Goal: Task Accomplishment & Management: Complete application form

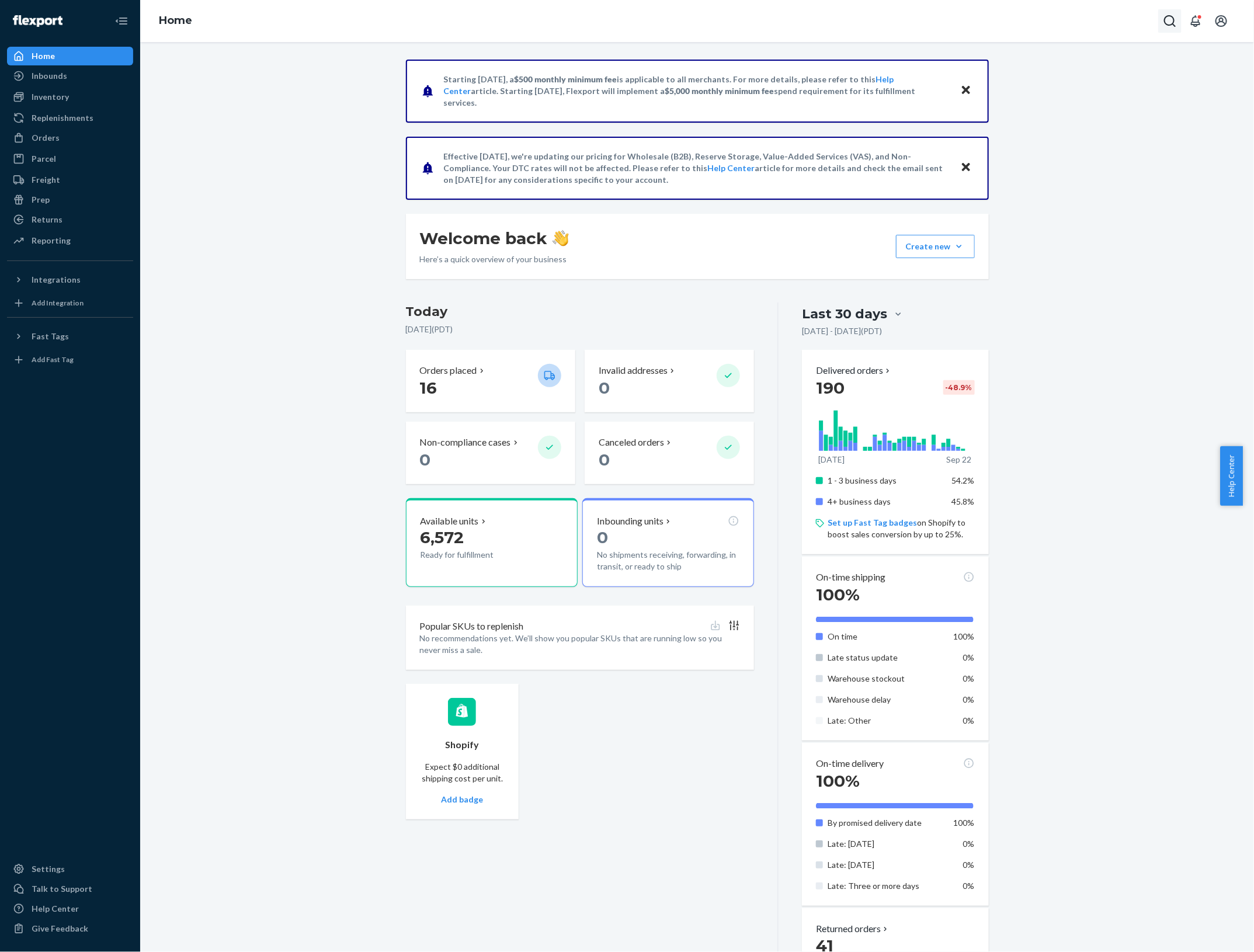
click at [1169, 20] on icon "Open Search Box" at bounding box center [1170, 22] width 14 height 14
click at [1051, 16] on input "Search Input" at bounding box center [1084, 21] width 144 height 11
click at [62, 138] on div "Orders" at bounding box center [70, 137] width 124 height 17
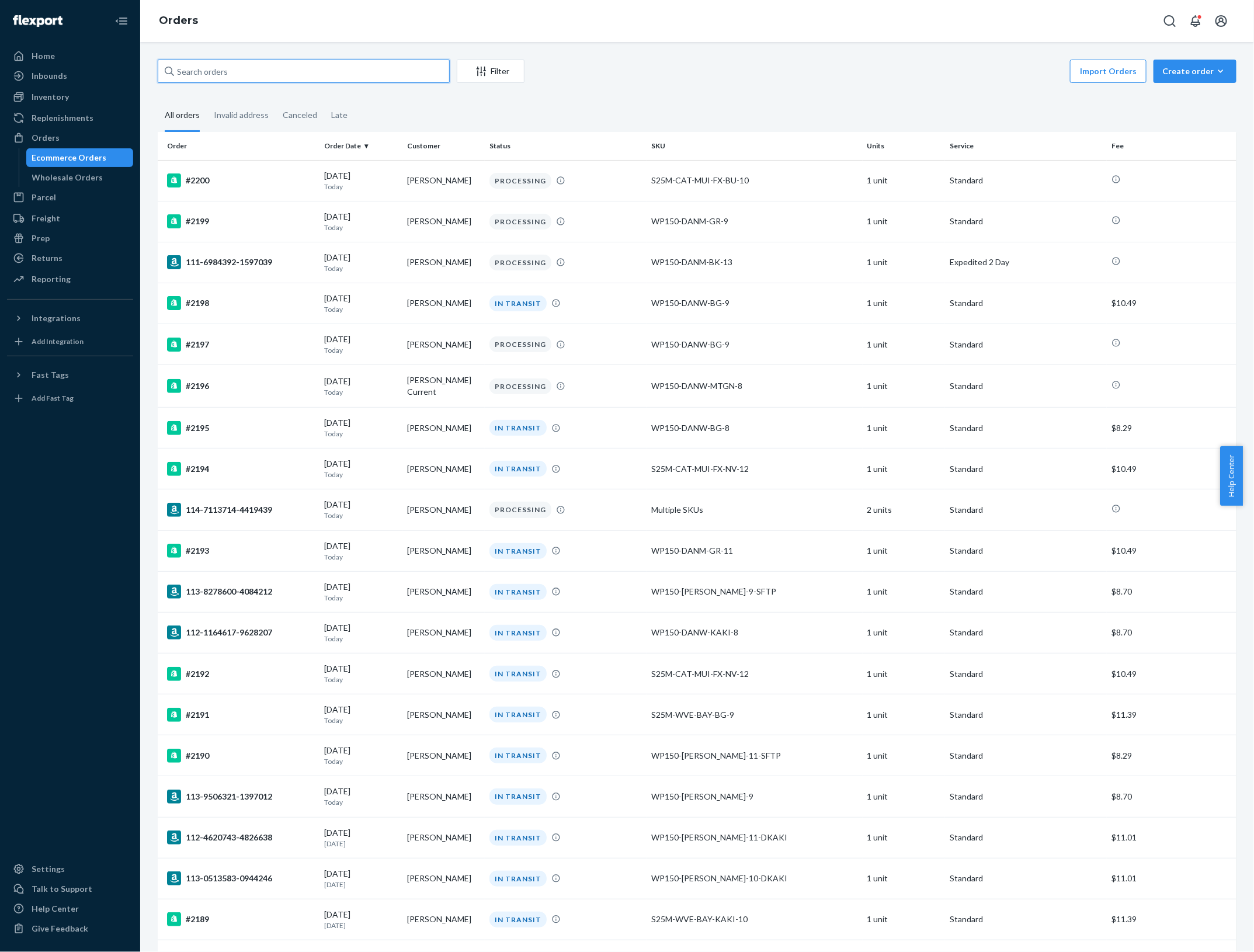
click at [282, 75] on input "text" at bounding box center [303, 71] width 292 height 24
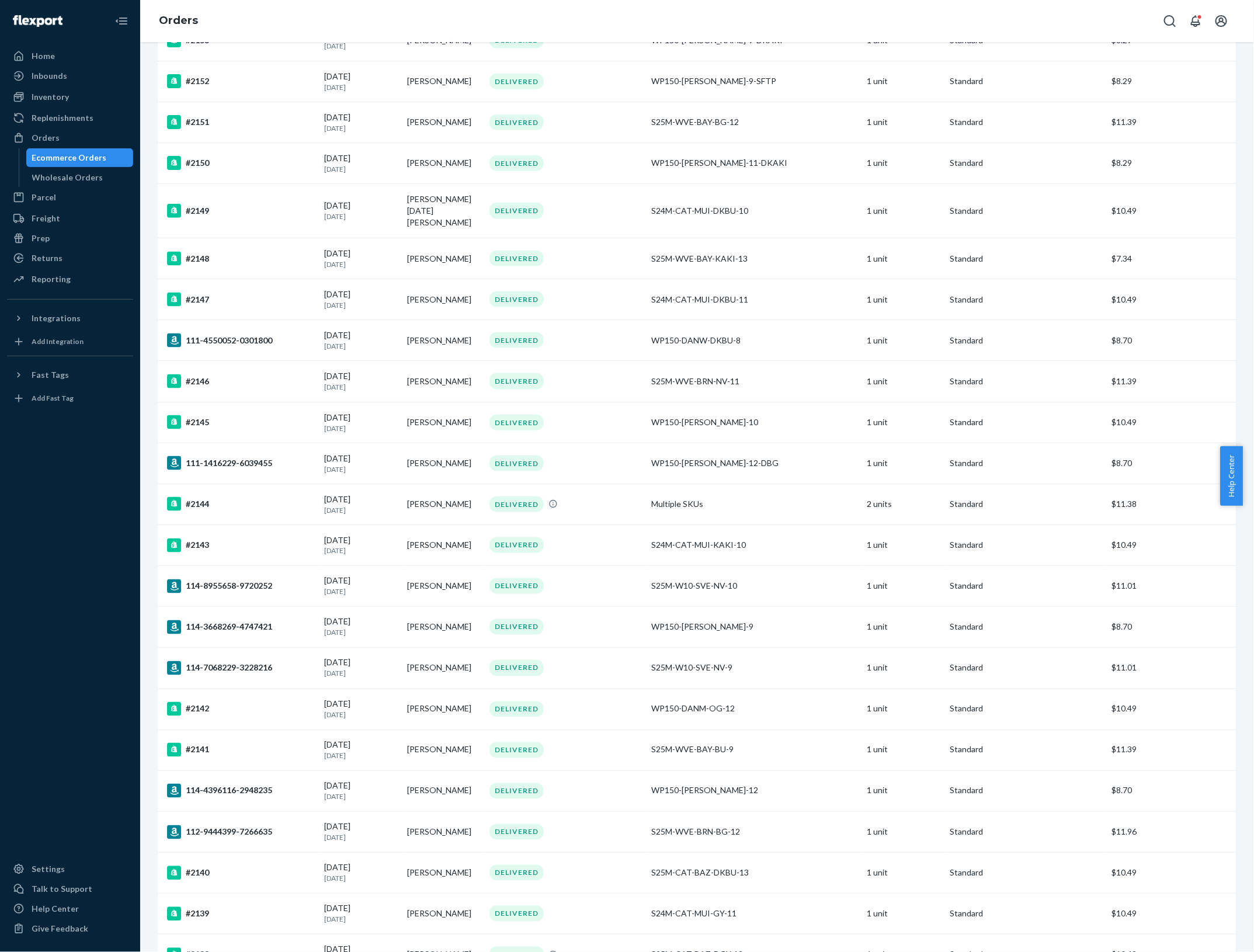
scroll to position [3411, 0]
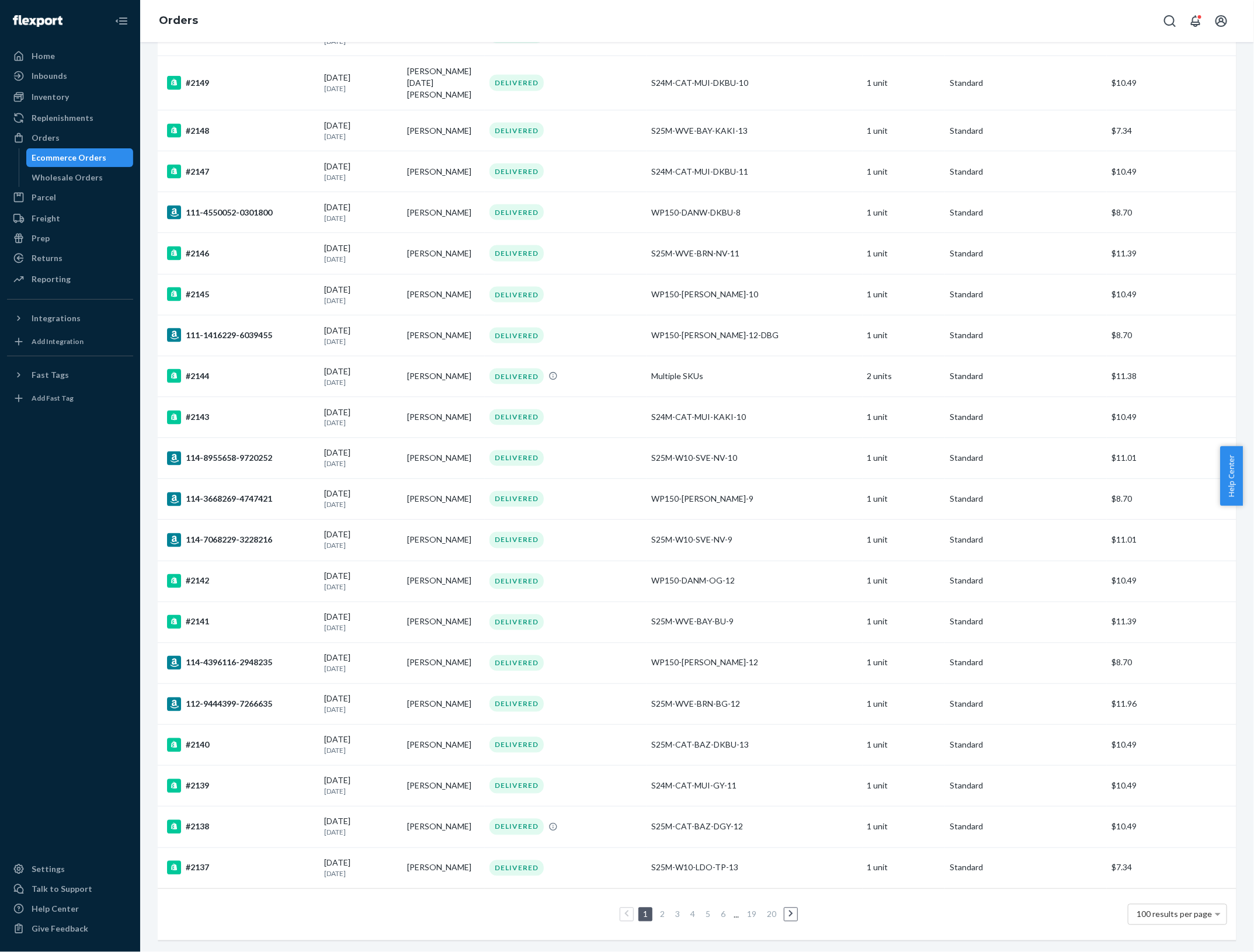
click at [658, 910] on link "2" at bounding box center [662, 915] width 9 height 10
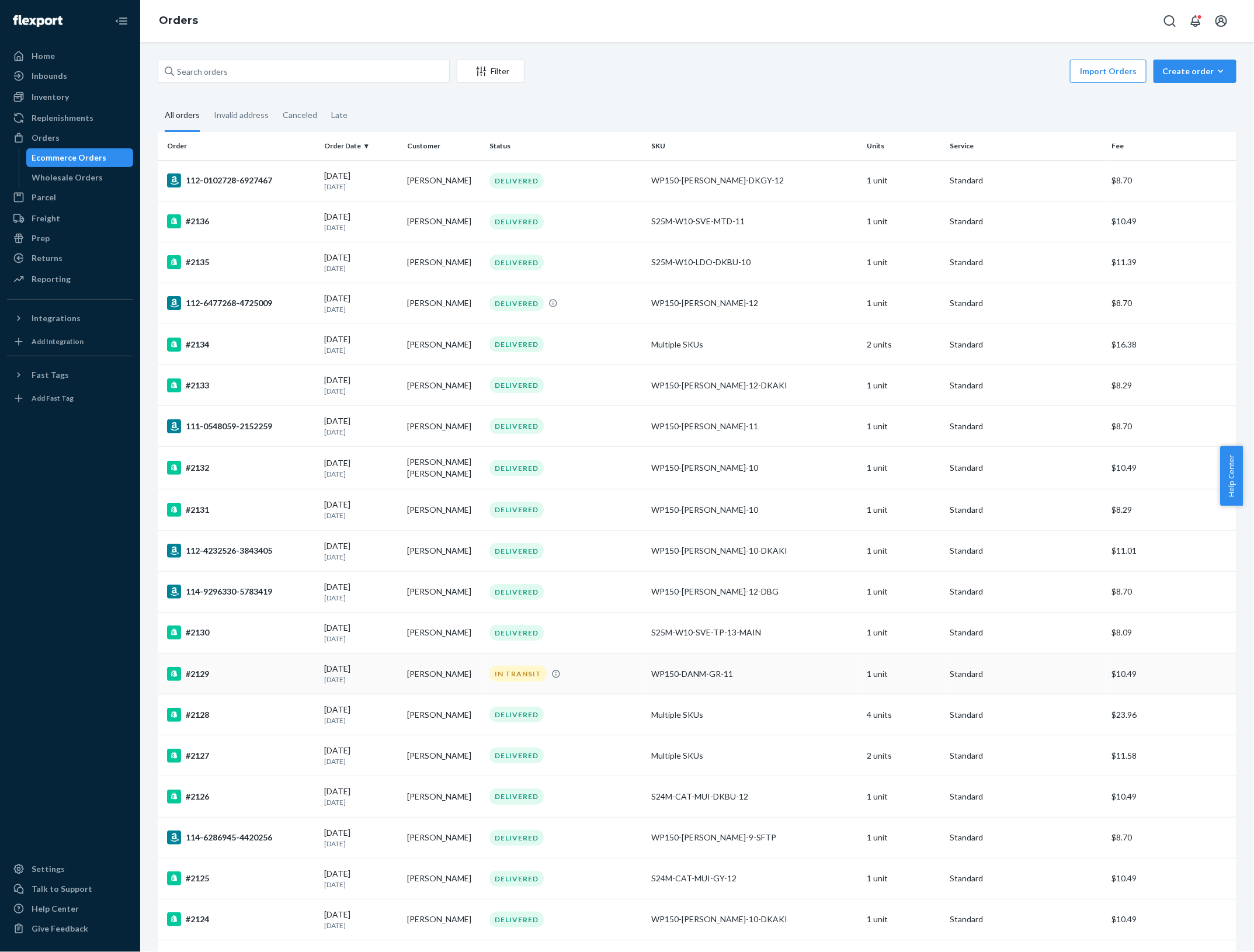
click at [252, 667] on td "#2129" at bounding box center [238, 674] width 162 height 41
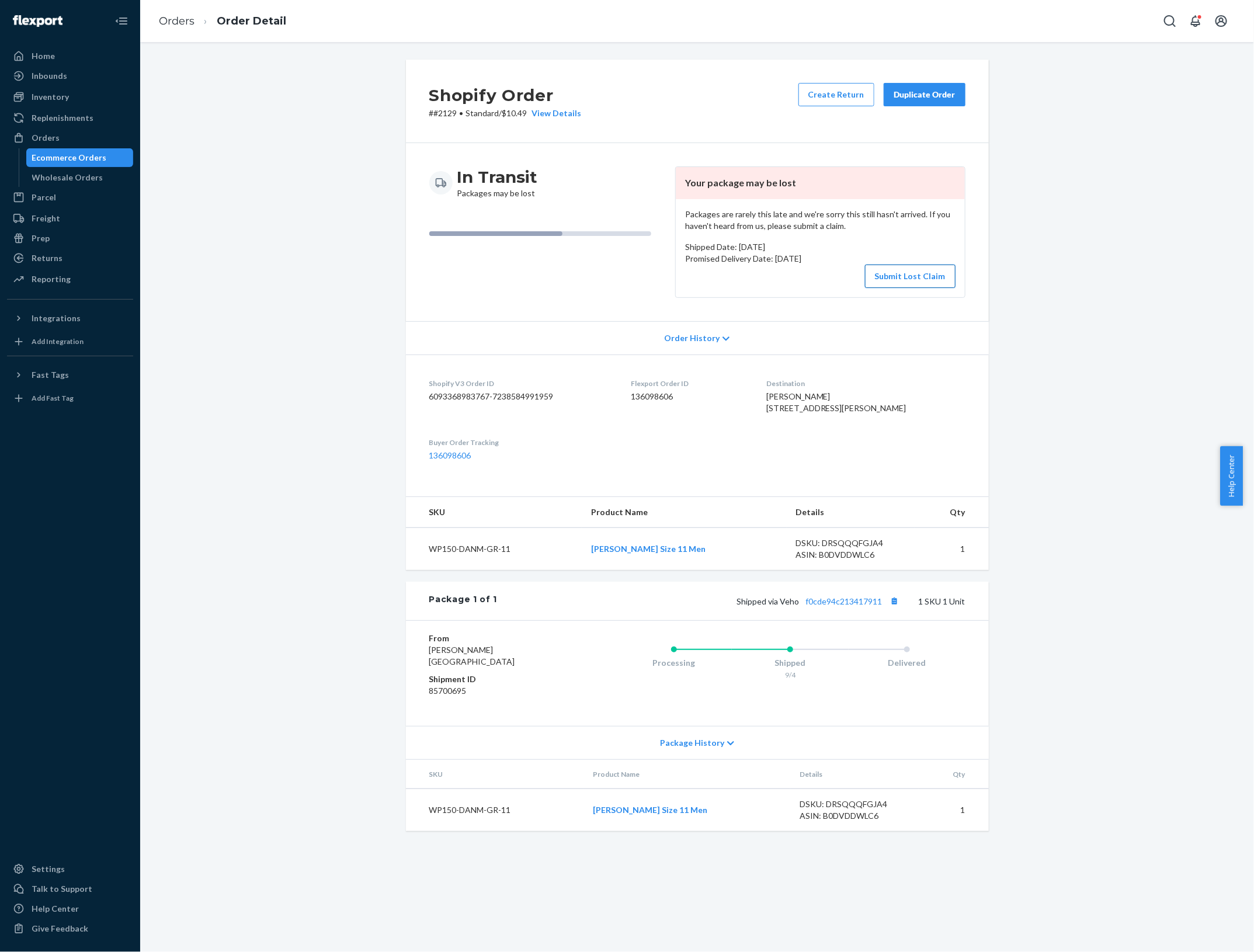
click at [919, 276] on button "Submit Lost Claim" at bounding box center [910, 276] width 91 height 24
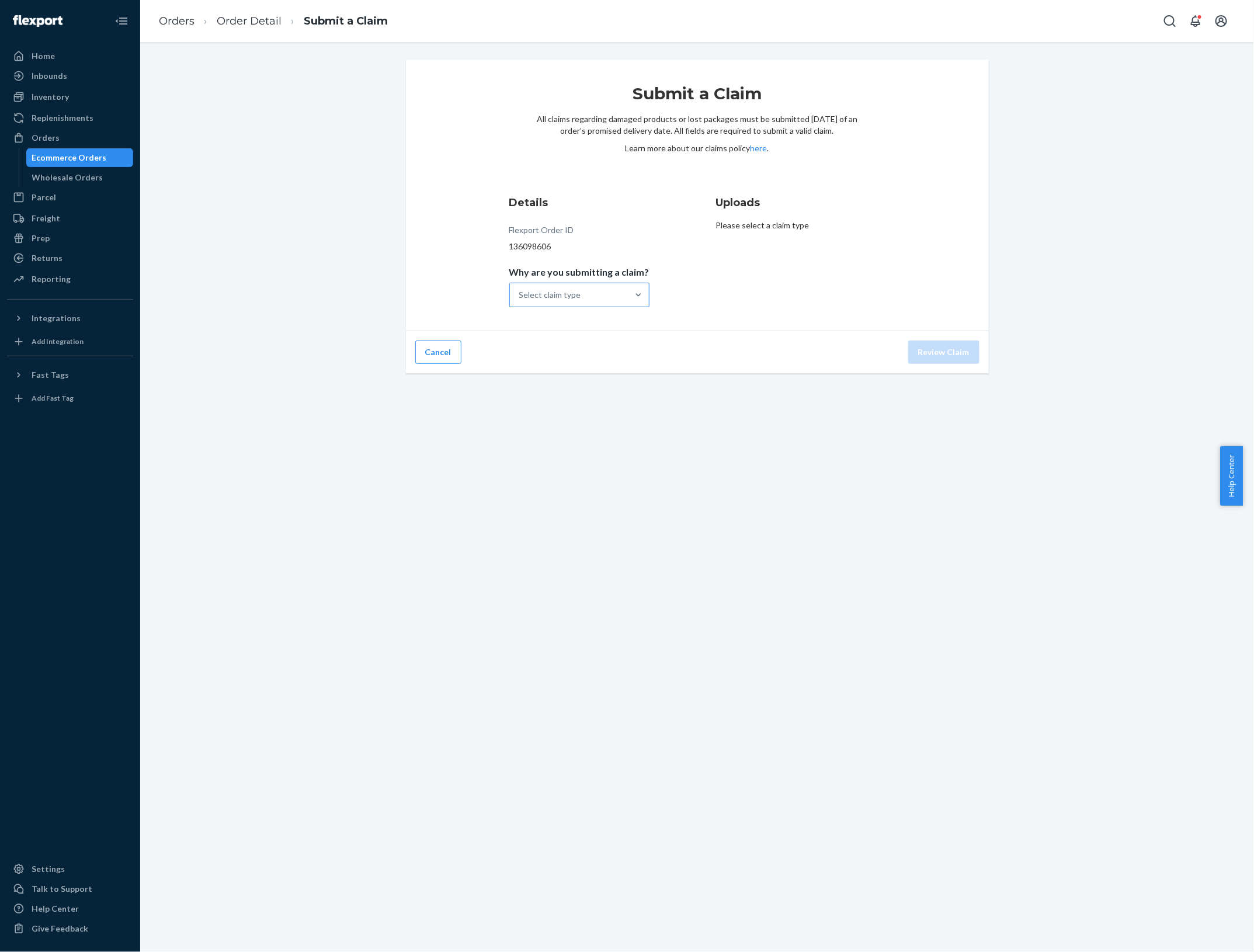
click at [576, 302] on div "Select claim type" at bounding box center [569, 295] width 118 height 24
click at [520, 301] on input "Why are you submitting a claim? Select claim type" at bounding box center [520, 295] width 1 height 11
click at [614, 354] on div "Order with no tracking movement" at bounding box center [579, 353] width 136 height 35
click at [520, 301] on input "Why are you submitting a claim? option Order with no tracking movement focused,…" at bounding box center [520, 295] width 1 height 11
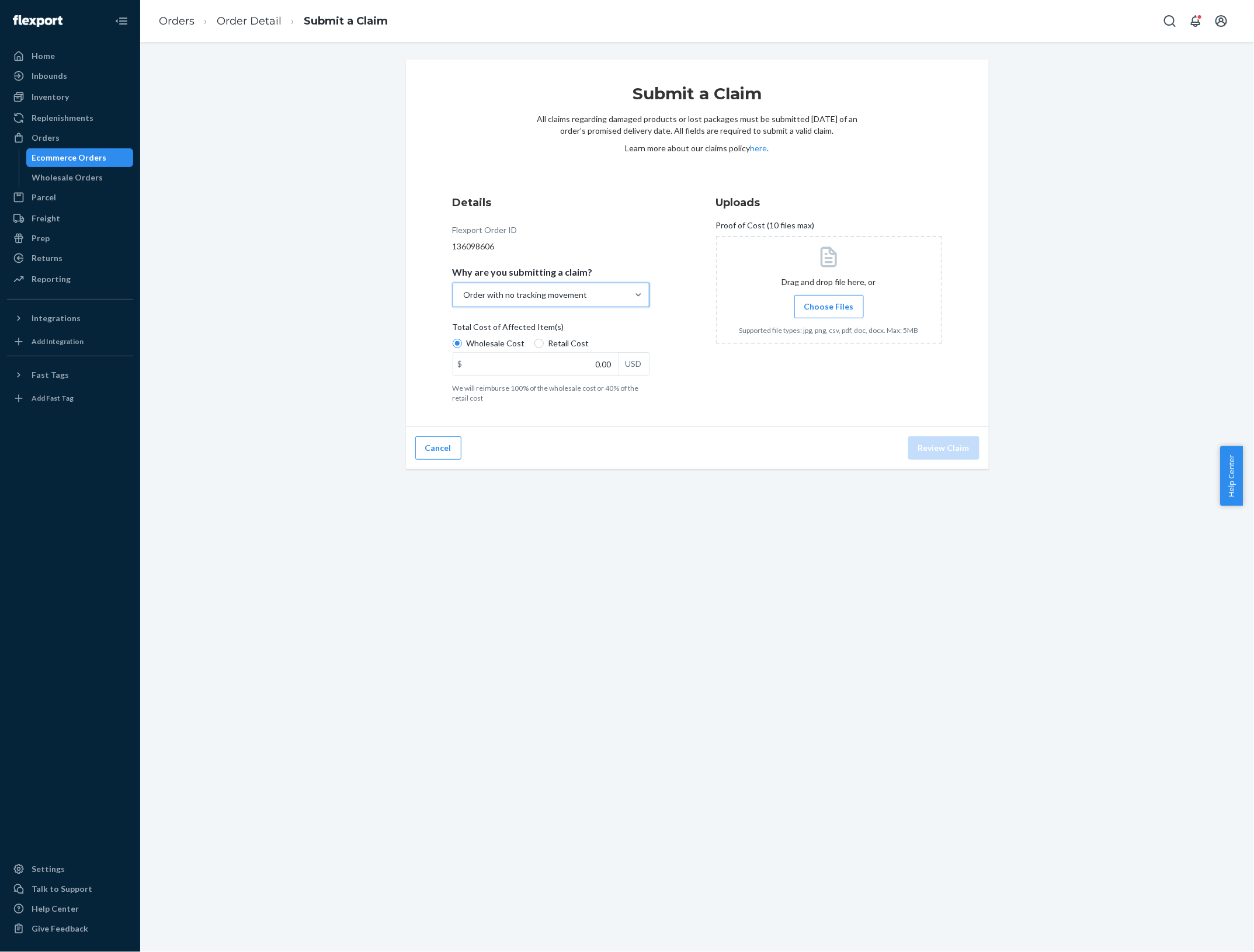
click at [550, 346] on span "Retail Cost" at bounding box center [568, 343] width 41 height 11
click at [544, 346] on input "Retail Cost" at bounding box center [539, 343] width 9 height 9
radio input "true"
radio input "false"
click at [516, 363] on input "0.00" at bounding box center [536, 364] width 165 height 22
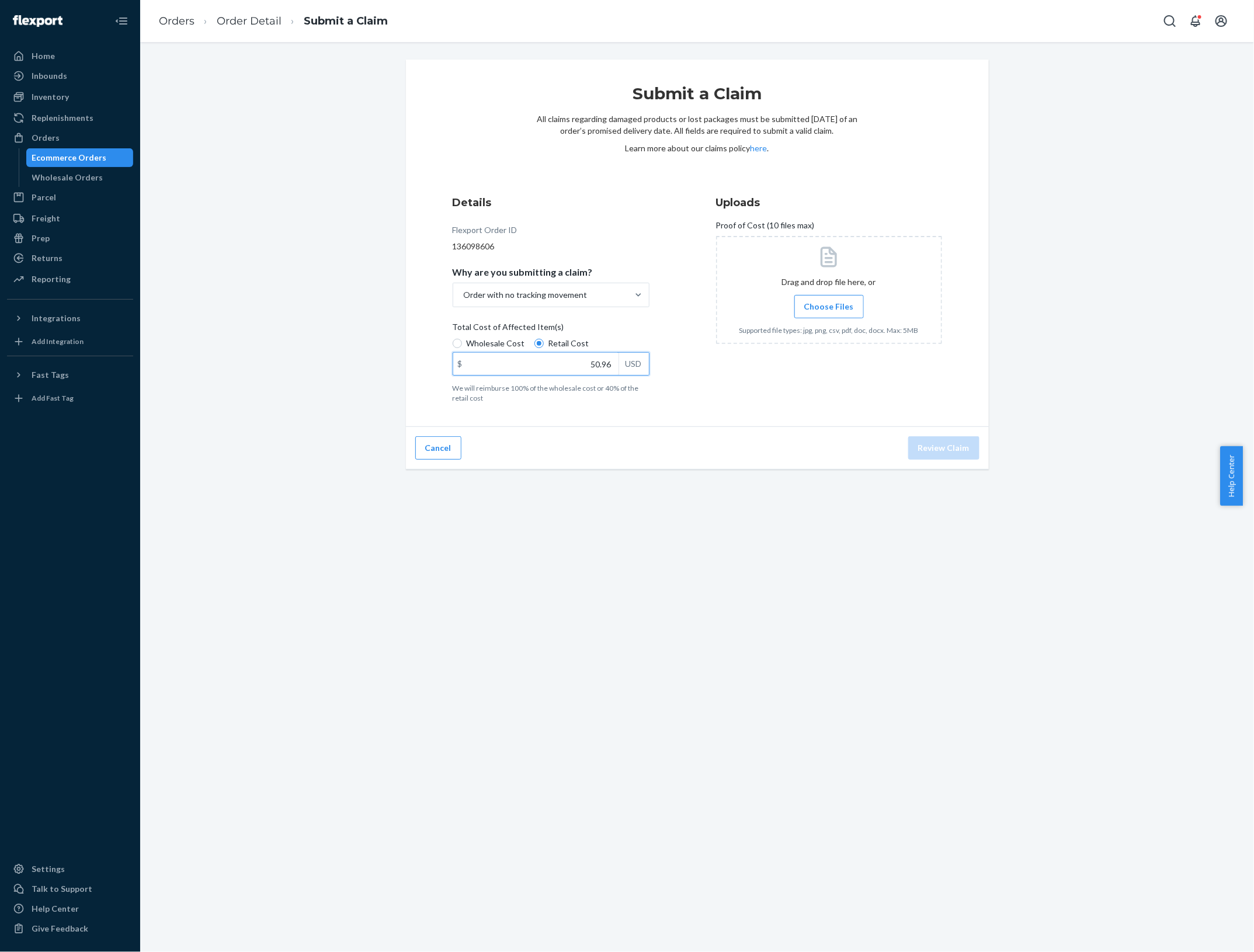
type input "50.96"
click at [879, 401] on div "Uploads Proof of Cost (10 files max) Drag and drop file here, or Choose Files S…" at bounding box center [829, 299] width 226 height 217
click at [829, 305] on input "Choose Files" at bounding box center [829, 307] width 1 height 13
click at [944, 453] on button "Review Claim" at bounding box center [944, 448] width 71 height 24
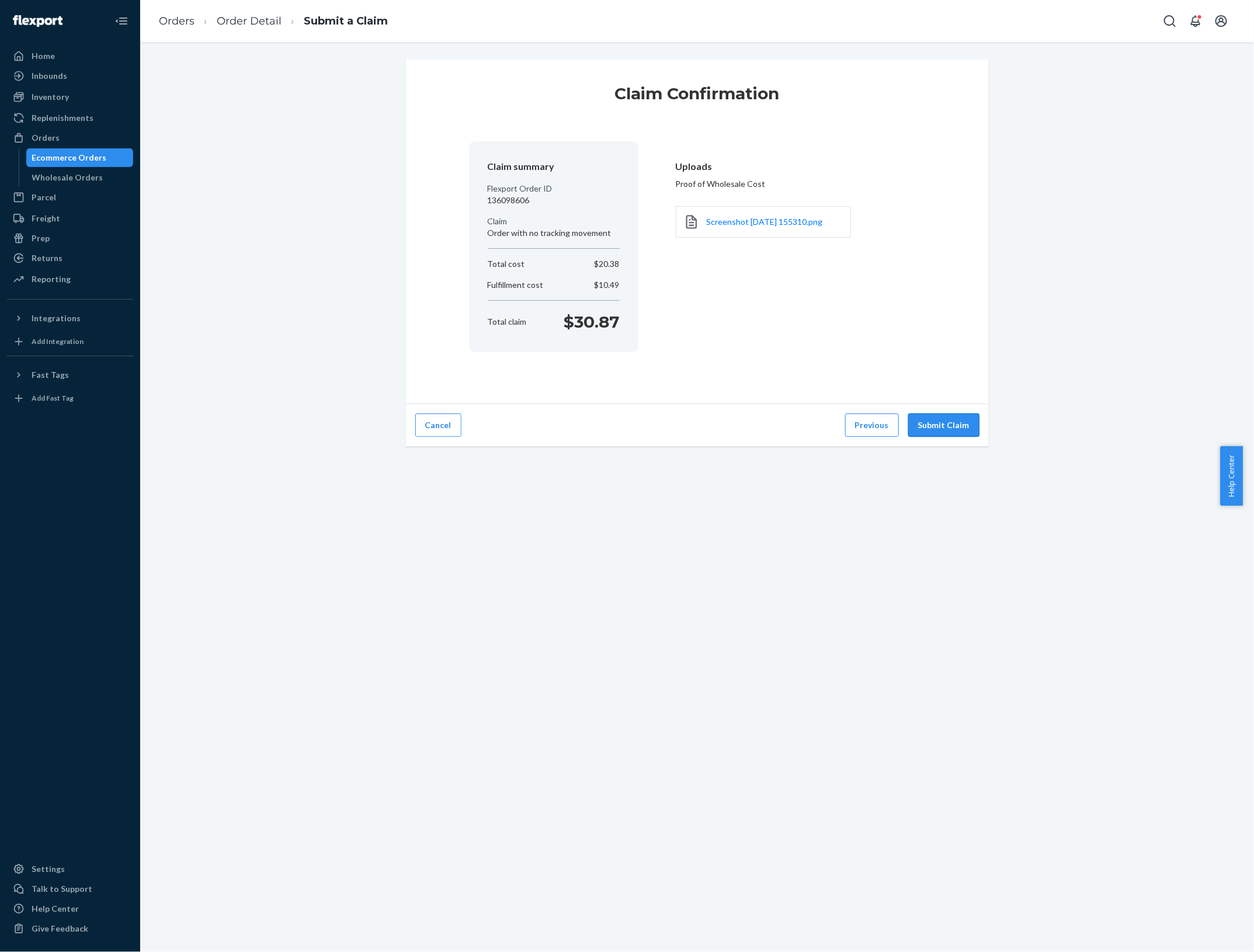
click at [936, 425] on button "Submit Claim" at bounding box center [944, 425] width 71 height 24
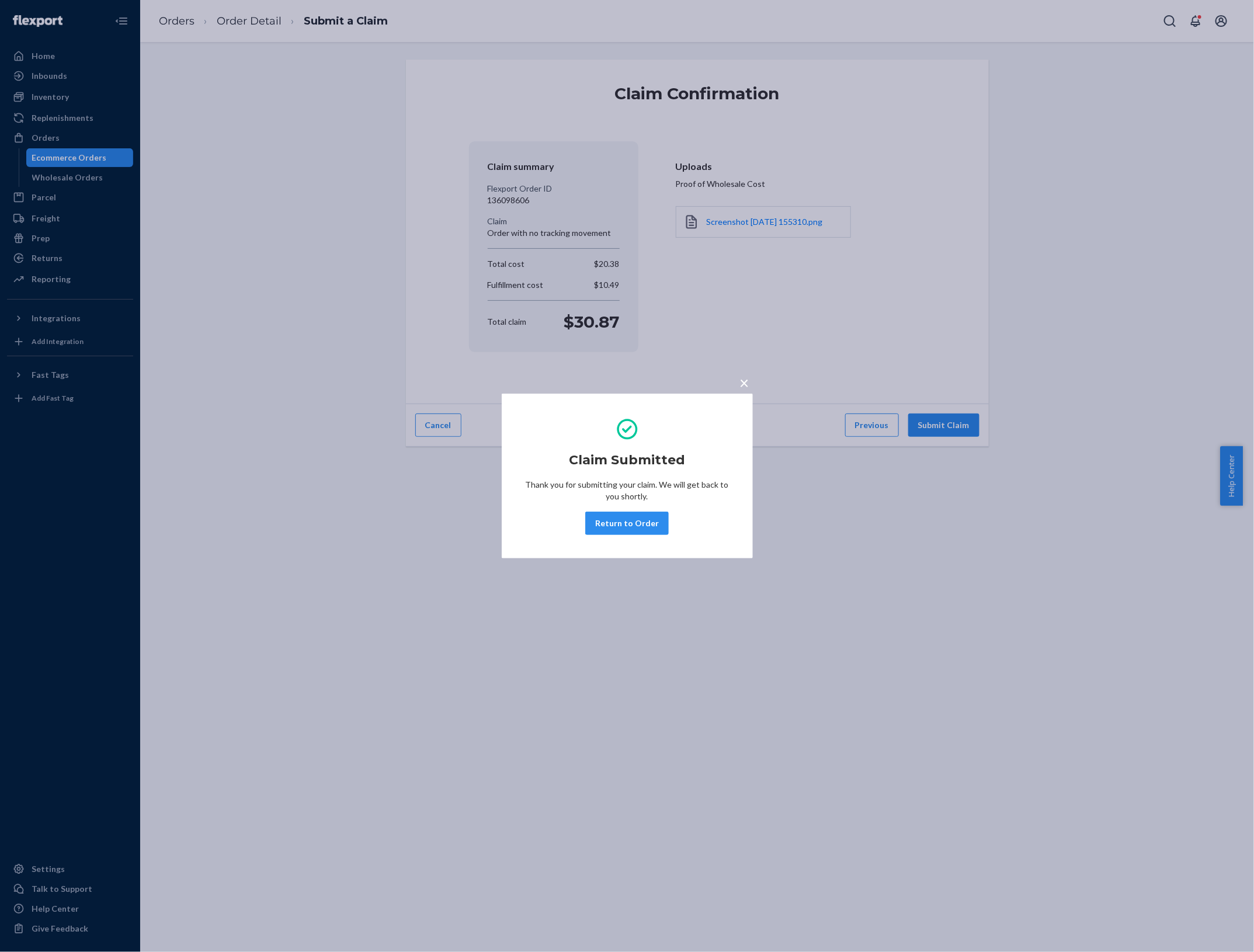
click at [746, 384] on span "×" at bounding box center [744, 383] width 9 height 20
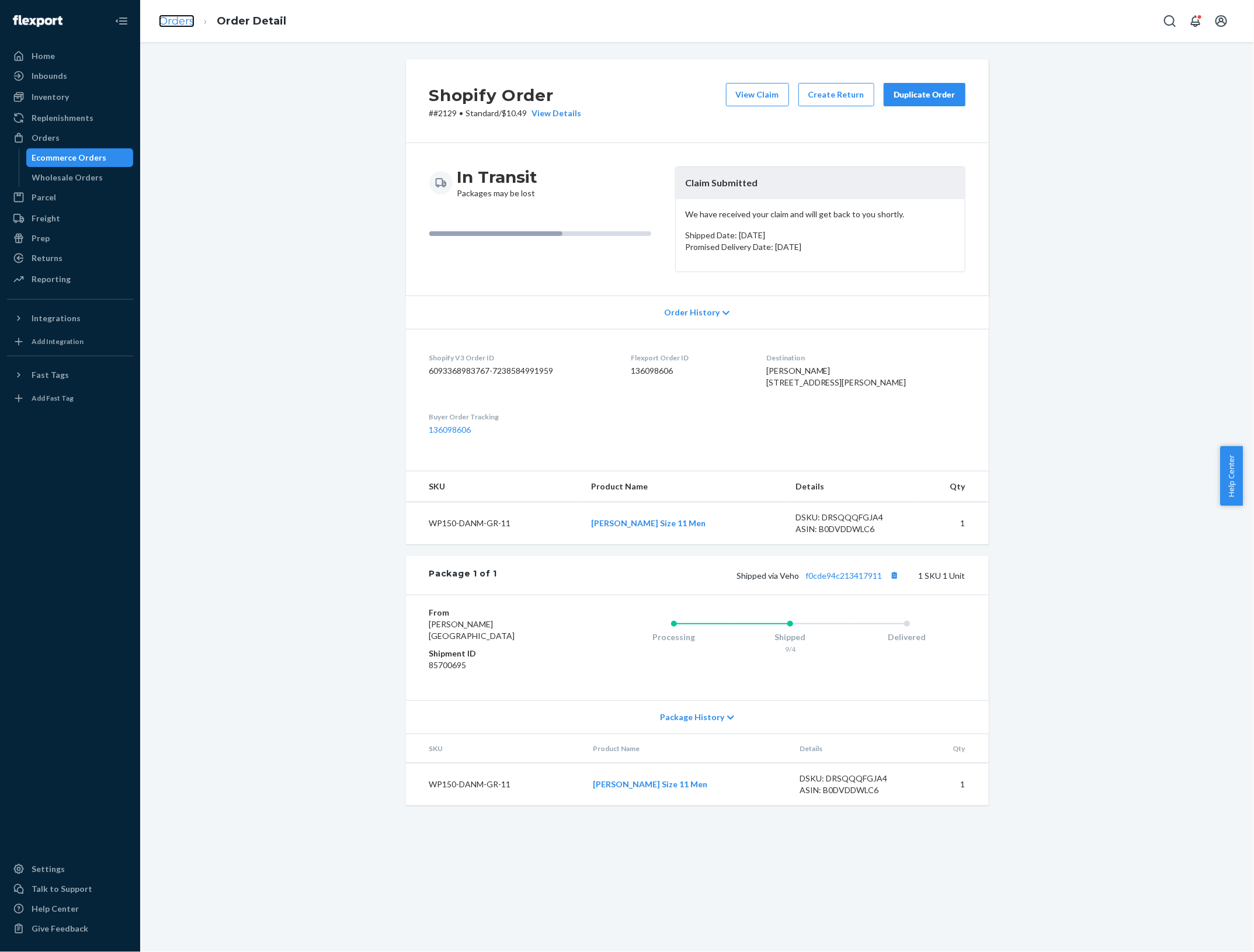
click at [180, 22] on link "Orders" at bounding box center [177, 21] width 36 height 13
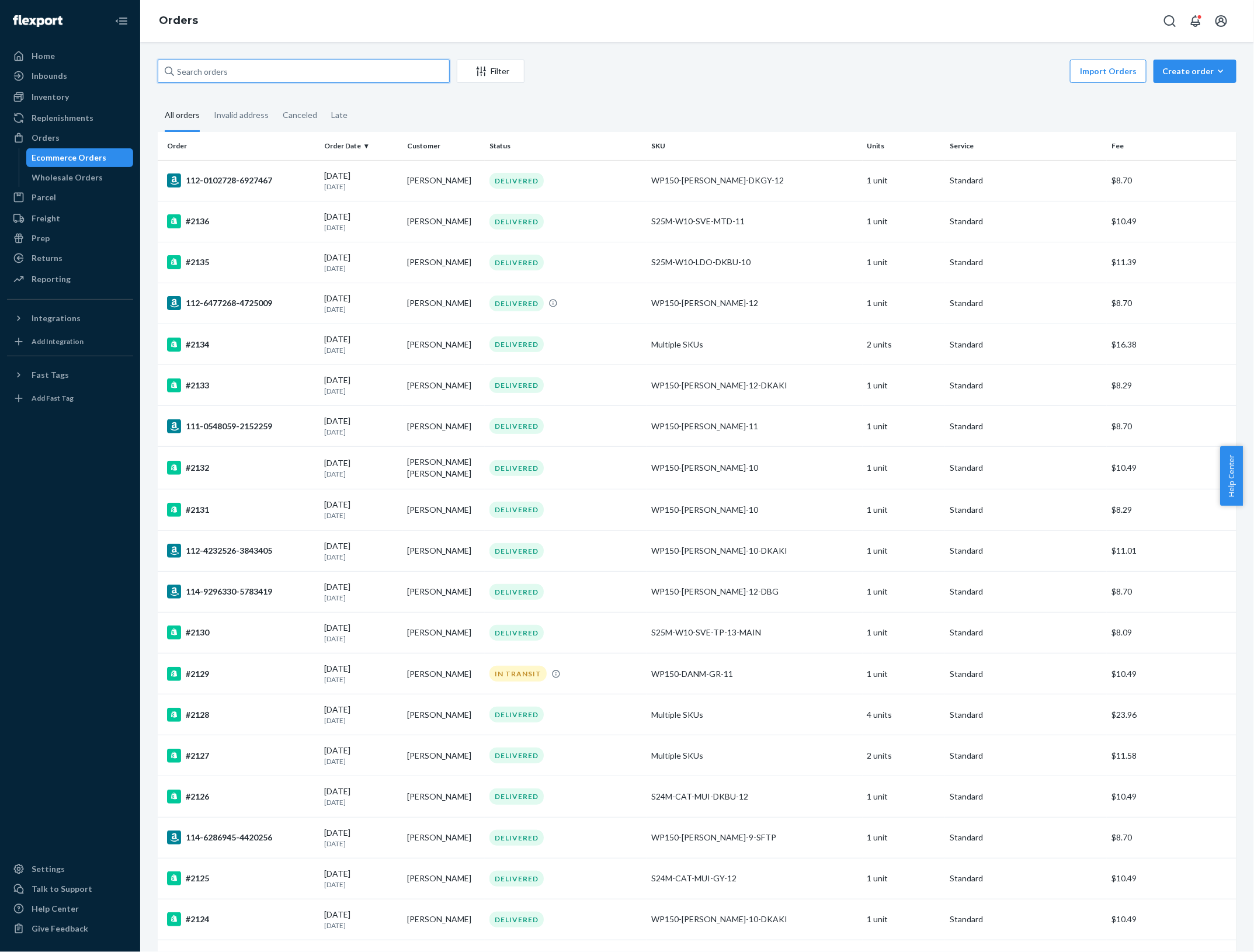
click at [407, 70] on input "text" at bounding box center [303, 71] width 292 height 24
type input "2192"
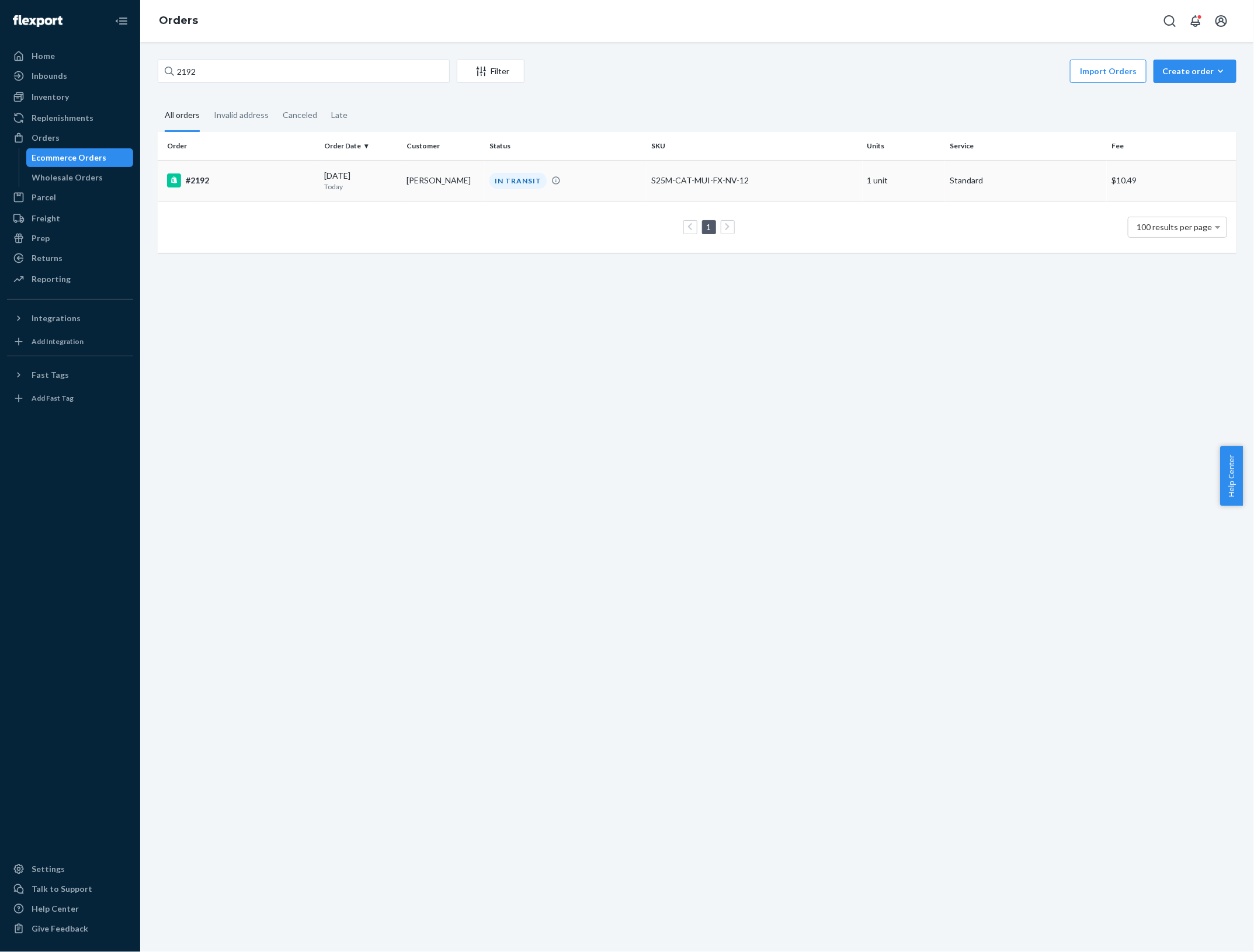
click at [284, 182] on div "#2192" at bounding box center [241, 180] width 148 height 14
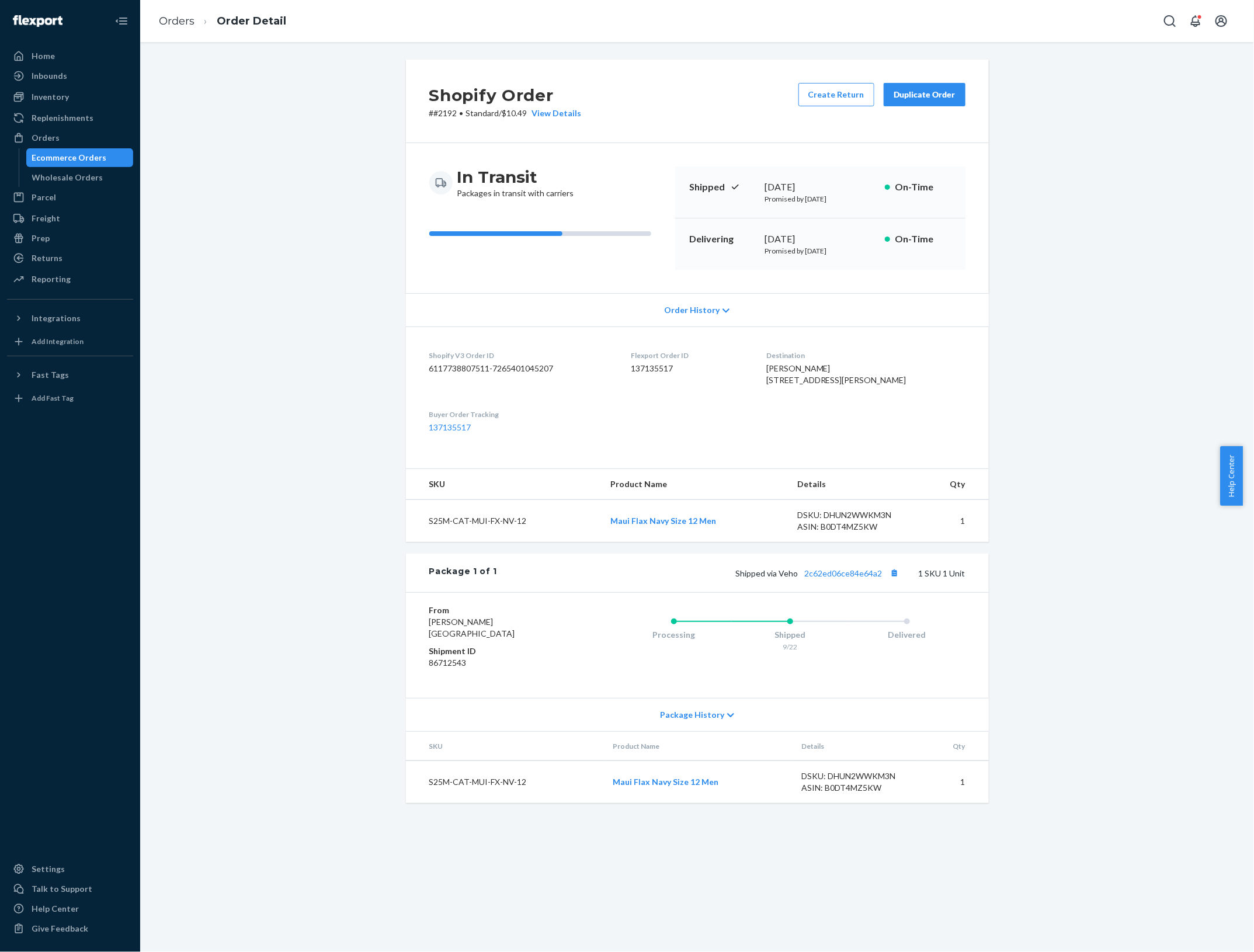
click at [704, 731] on div "Package History" at bounding box center [697, 714] width 583 height 33
